Goal: Information Seeking & Learning: Find specific fact

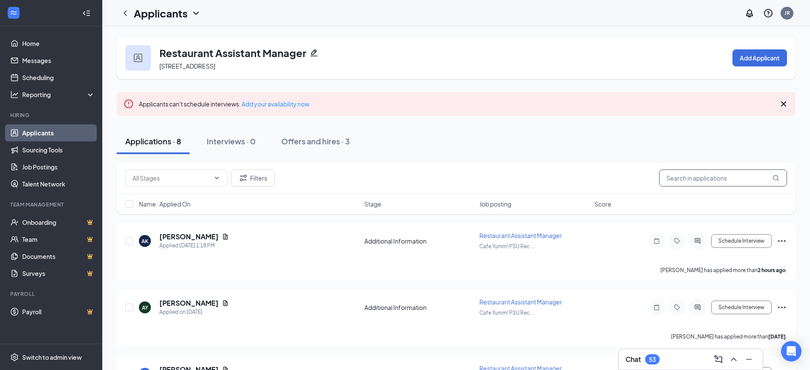
click at [687, 179] on input "text" at bounding box center [723, 178] width 128 height 17
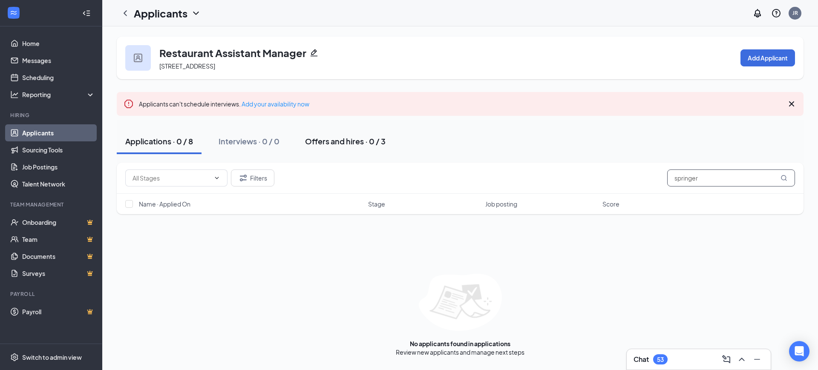
type input "springer"
click at [338, 153] on button "Offers and hires · 0 / 3" at bounding box center [346, 142] width 98 height 26
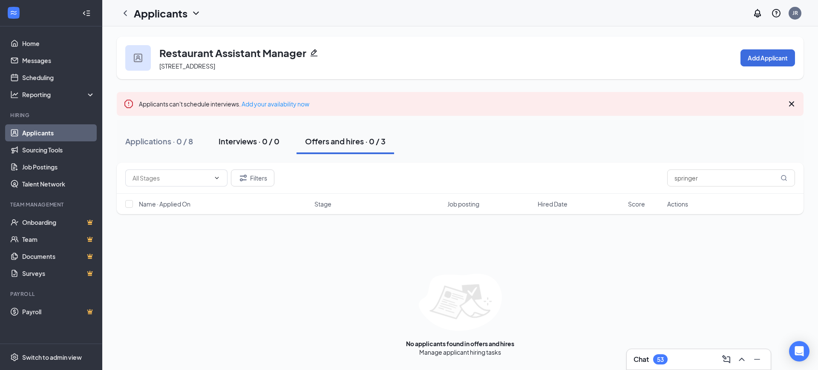
click at [245, 141] on div "Interviews · 0 / 0" at bounding box center [249, 141] width 61 height 11
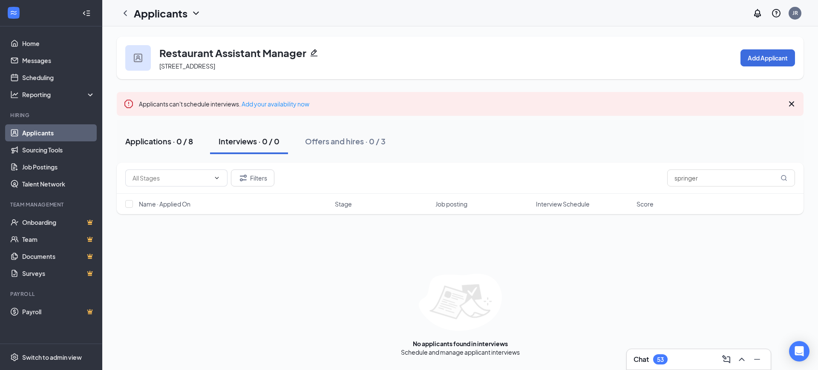
click at [168, 137] on div "Applications · 0 / 8" at bounding box center [159, 141] width 68 height 11
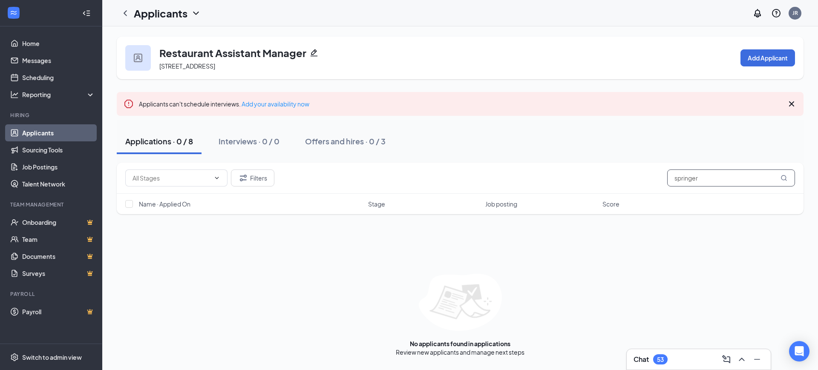
click at [700, 171] on input "springer" at bounding box center [731, 178] width 128 height 17
type input "[PERSON_NAME]"
click at [679, 182] on input "[PERSON_NAME]" at bounding box center [731, 178] width 128 height 17
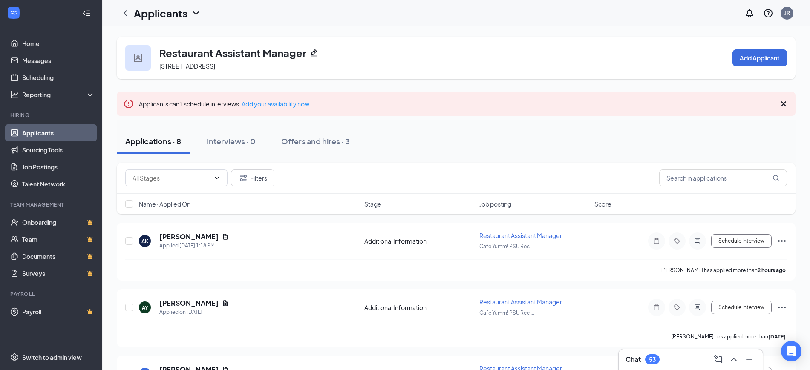
click at [400, 156] on div "Applications · 8 Interviews · 0 Offers and hires · 3" at bounding box center [456, 141] width 679 height 43
click at [400, 137] on div "Applications · 8 Interviews · 0 Offers and hires · 3" at bounding box center [456, 142] width 679 height 26
click at [77, 133] on link "Applicants" at bounding box center [58, 132] width 73 height 17
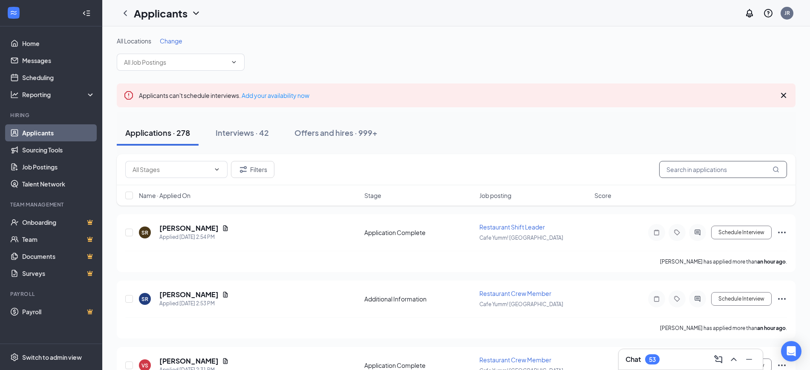
click at [721, 170] on input "text" at bounding box center [723, 169] width 128 height 17
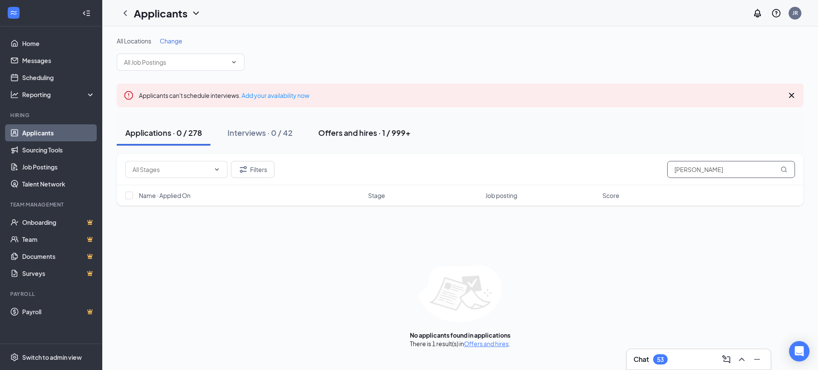
type input "[PERSON_NAME]"
click at [372, 133] on div "Offers and hires · 1 / 999+" at bounding box center [364, 132] width 92 height 11
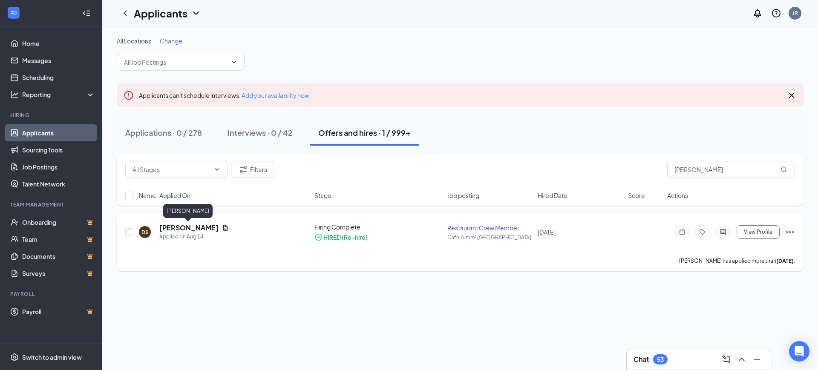
click at [177, 230] on h5 "[PERSON_NAME]" at bounding box center [188, 227] width 59 height 9
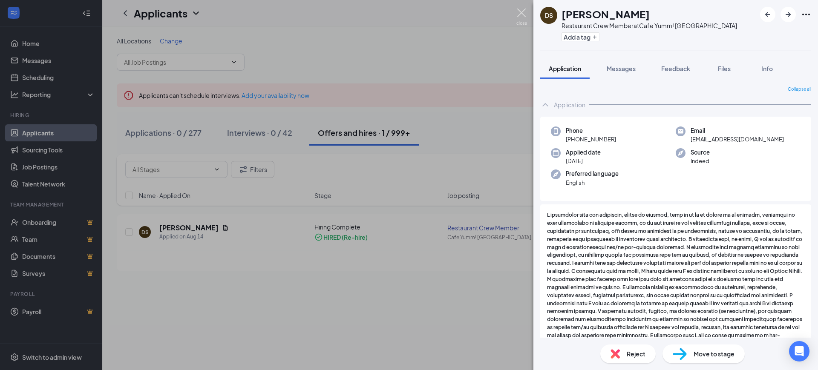
click at [523, 9] on img at bounding box center [522, 17] width 11 height 17
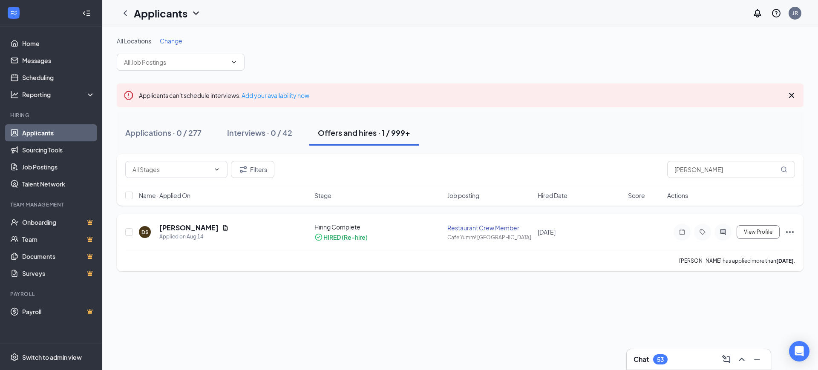
click at [791, 231] on icon "Ellipses" at bounding box center [790, 232] width 10 height 10
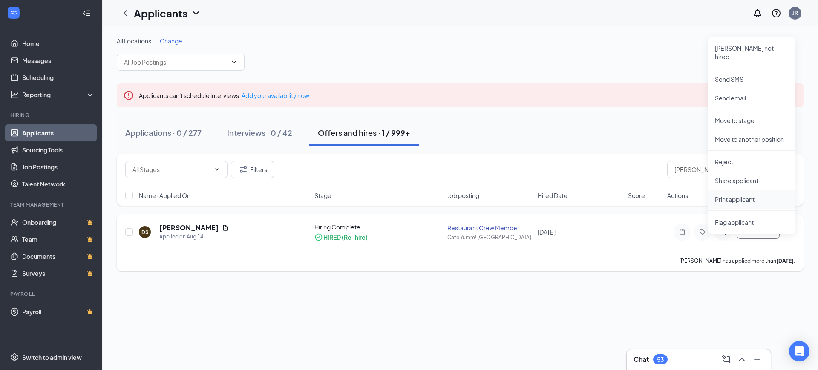
click at [750, 195] on p "Print applicant" at bounding box center [751, 199] width 73 height 9
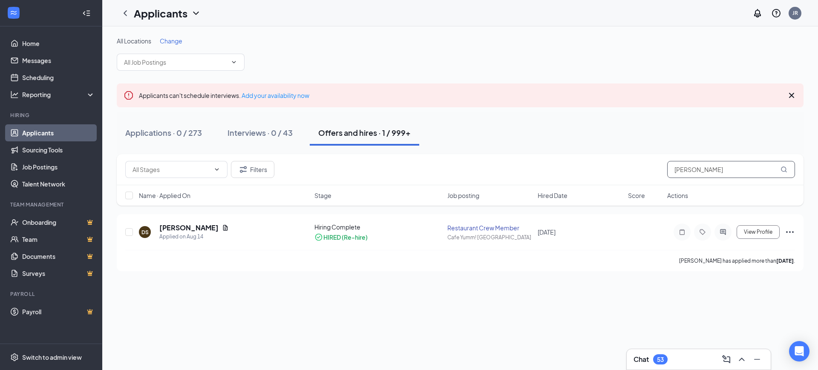
click at [726, 175] on input "[PERSON_NAME]" at bounding box center [731, 169] width 128 height 17
type input "lepcin"
click at [181, 229] on h5 "[PERSON_NAME]" at bounding box center [188, 227] width 59 height 9
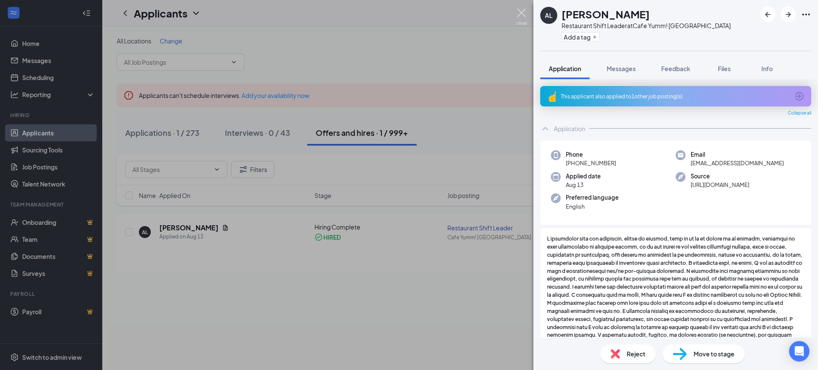
click at [523, 12] on img at bounding box center [522, 17] width 11 height 17
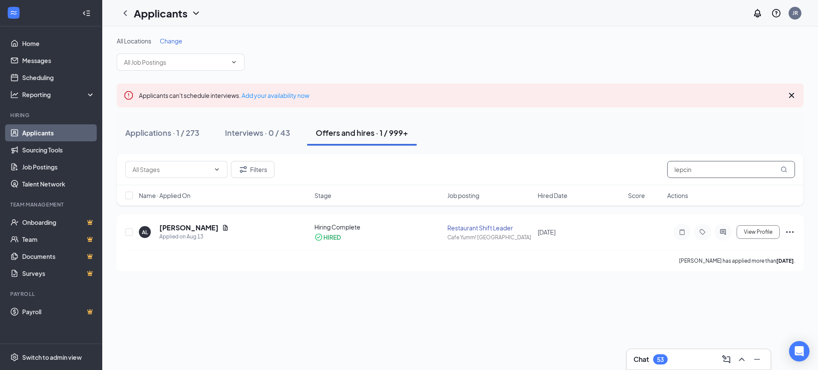
click at [709, 168] on input "lepcin" at bounding box center [731, 169] width 128 height 17
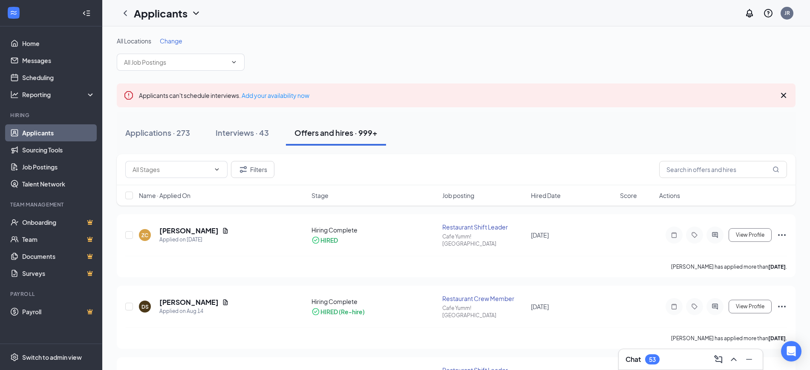
click at [522, 119] on div "Applications · 273 Interviews · 43 Offers and hires · 999+" at bounding box center [456, 133] width 679 height 43
click at [447, 49] on div "All Locations Change" at bounding box center [456, 54] width 679 height 34
